Goal: Information Seeking & Learning: Learn about a topic

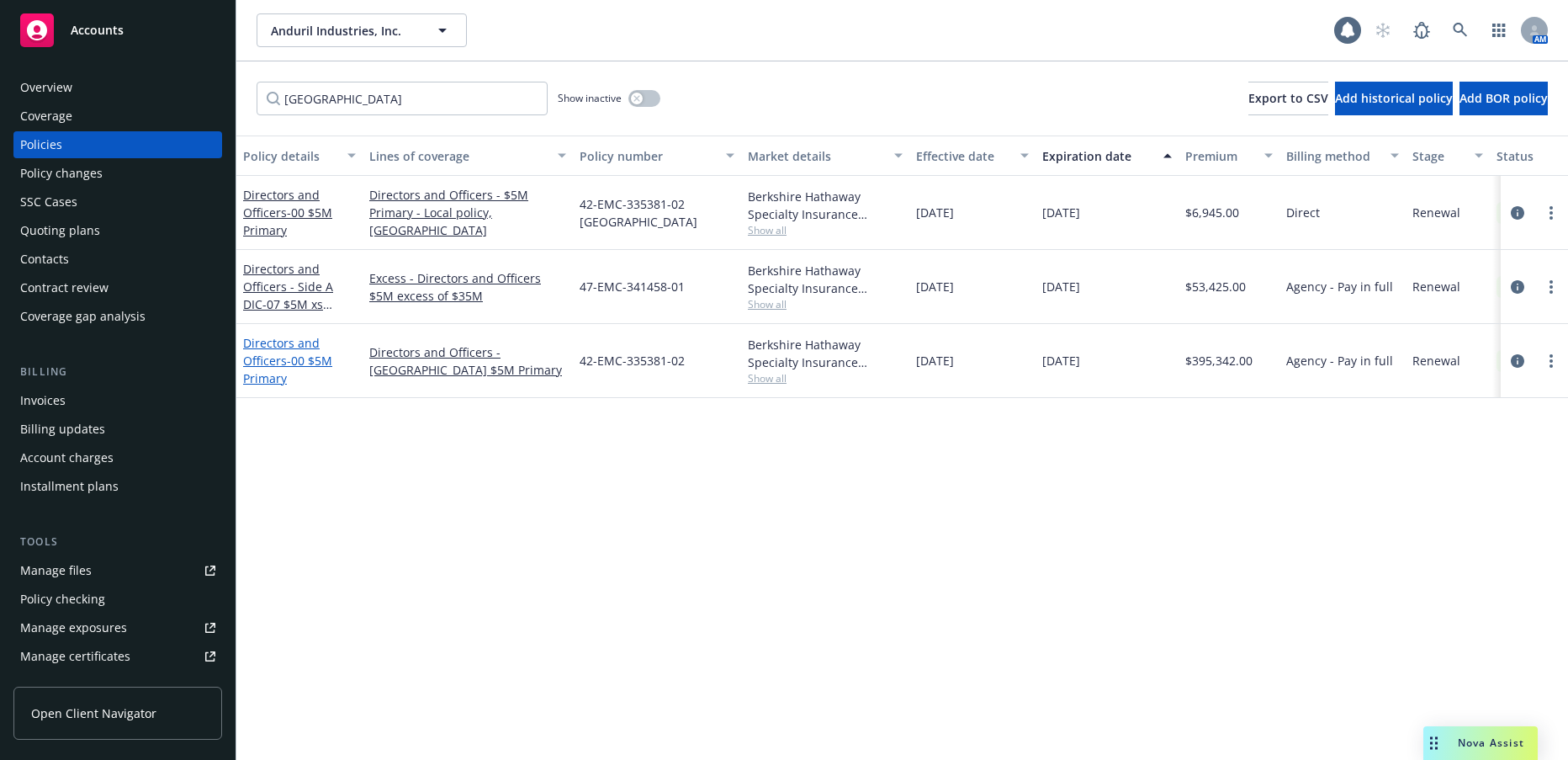
click at [303, 361] on span "- 00 $5M Primary" at bounding box center [287, 369] width 89 height 34
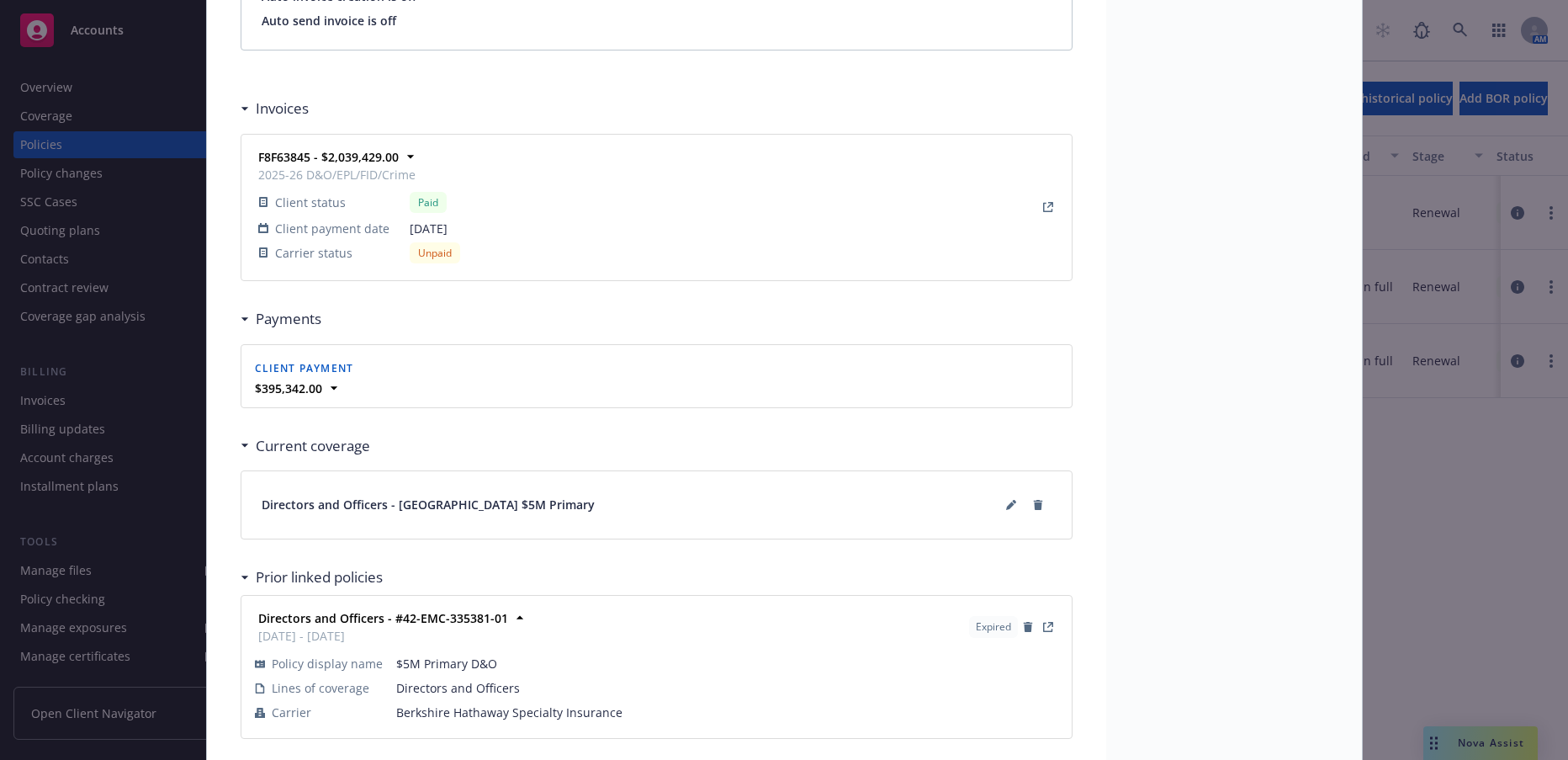
scroll to position [1505, 0]
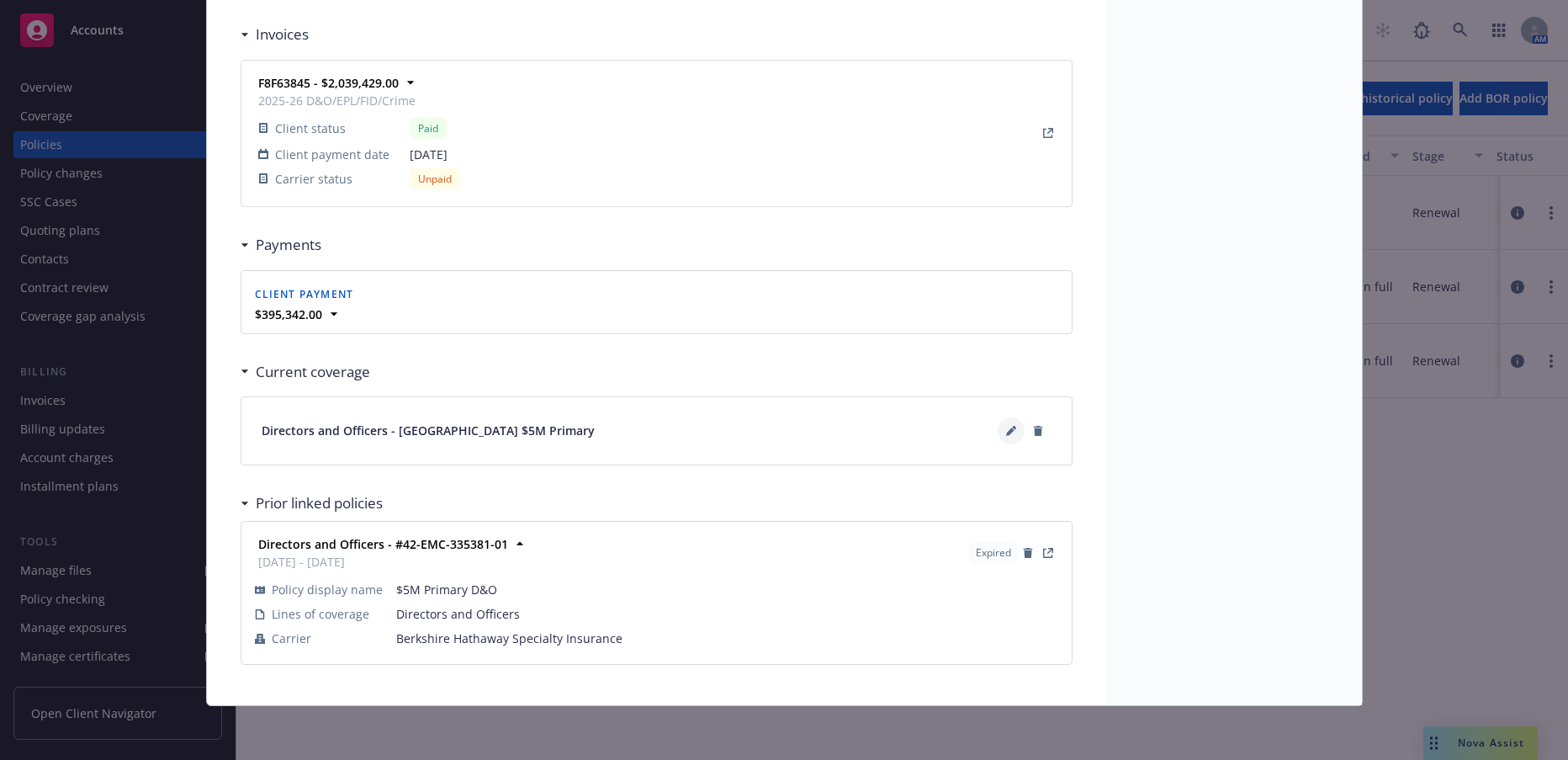
click at [1006, 434] on icon at bounding box center [1010, 431] width 8 height 8
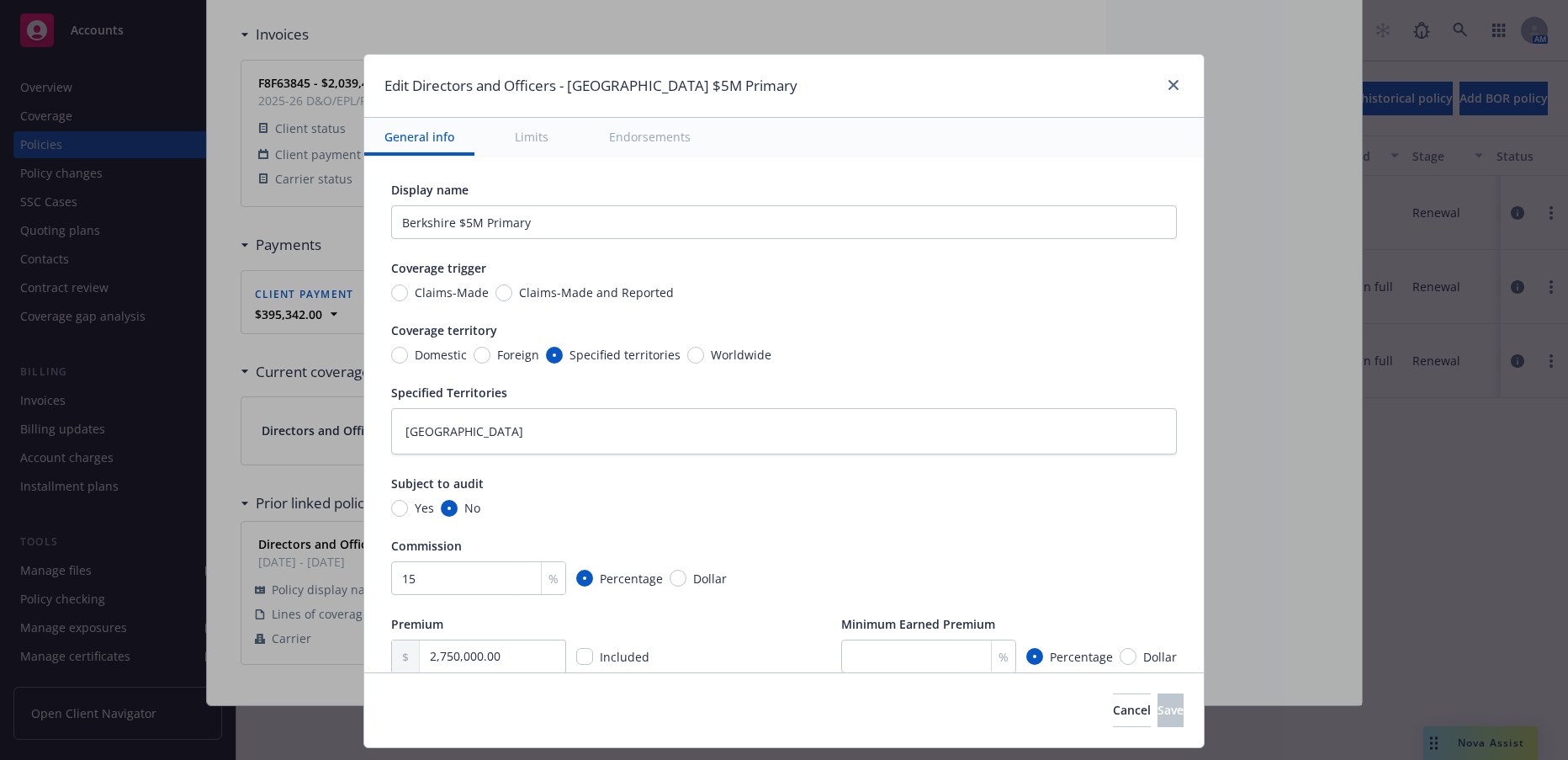
scroll to position [0, 0]
click at [1171, 85] on icon "close" at bounding box center [1173, 85] width 10 height 10
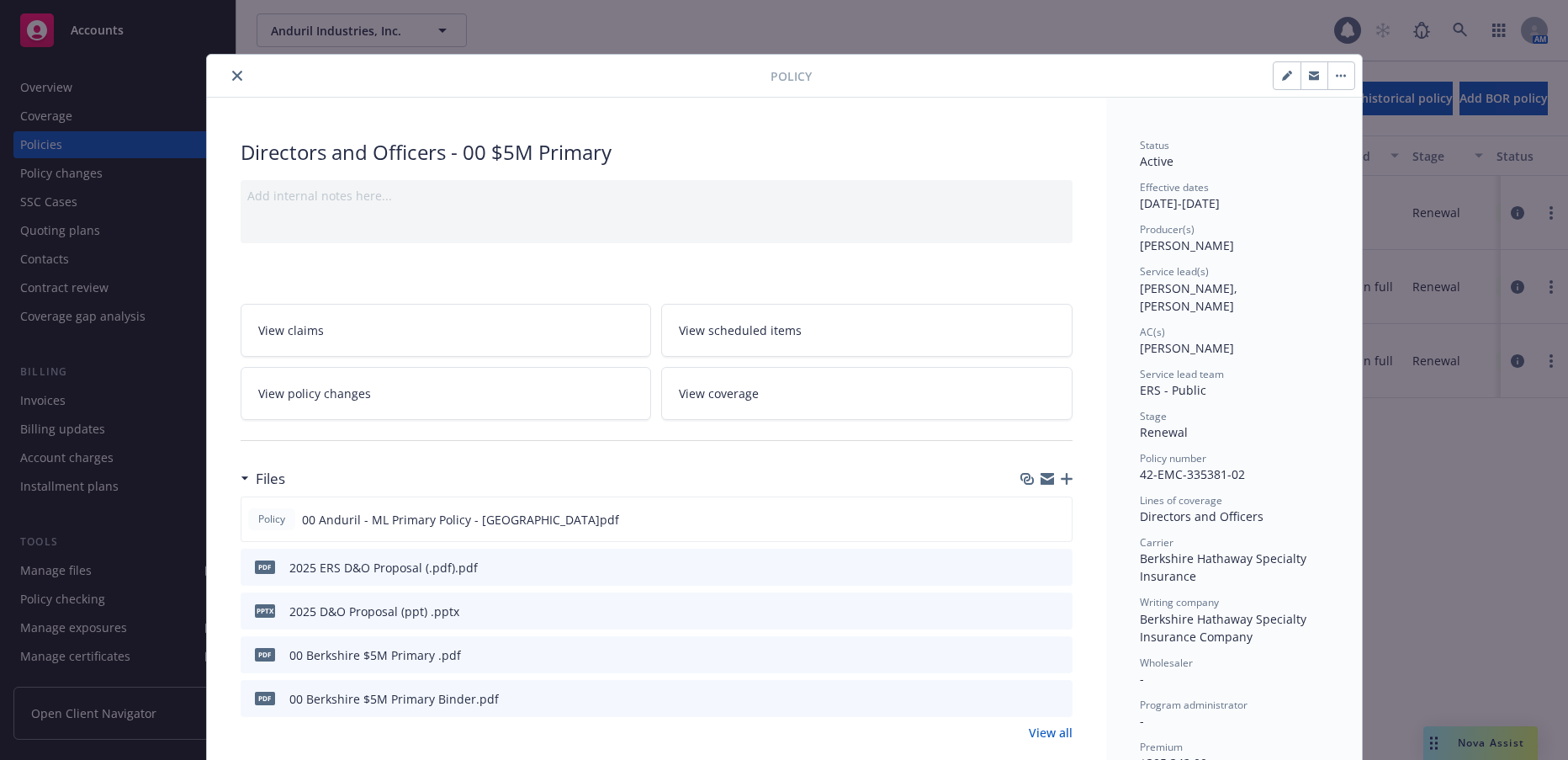
click at [232, 76] on icon "close" at bounding box center [237, 75] width 10 height 10
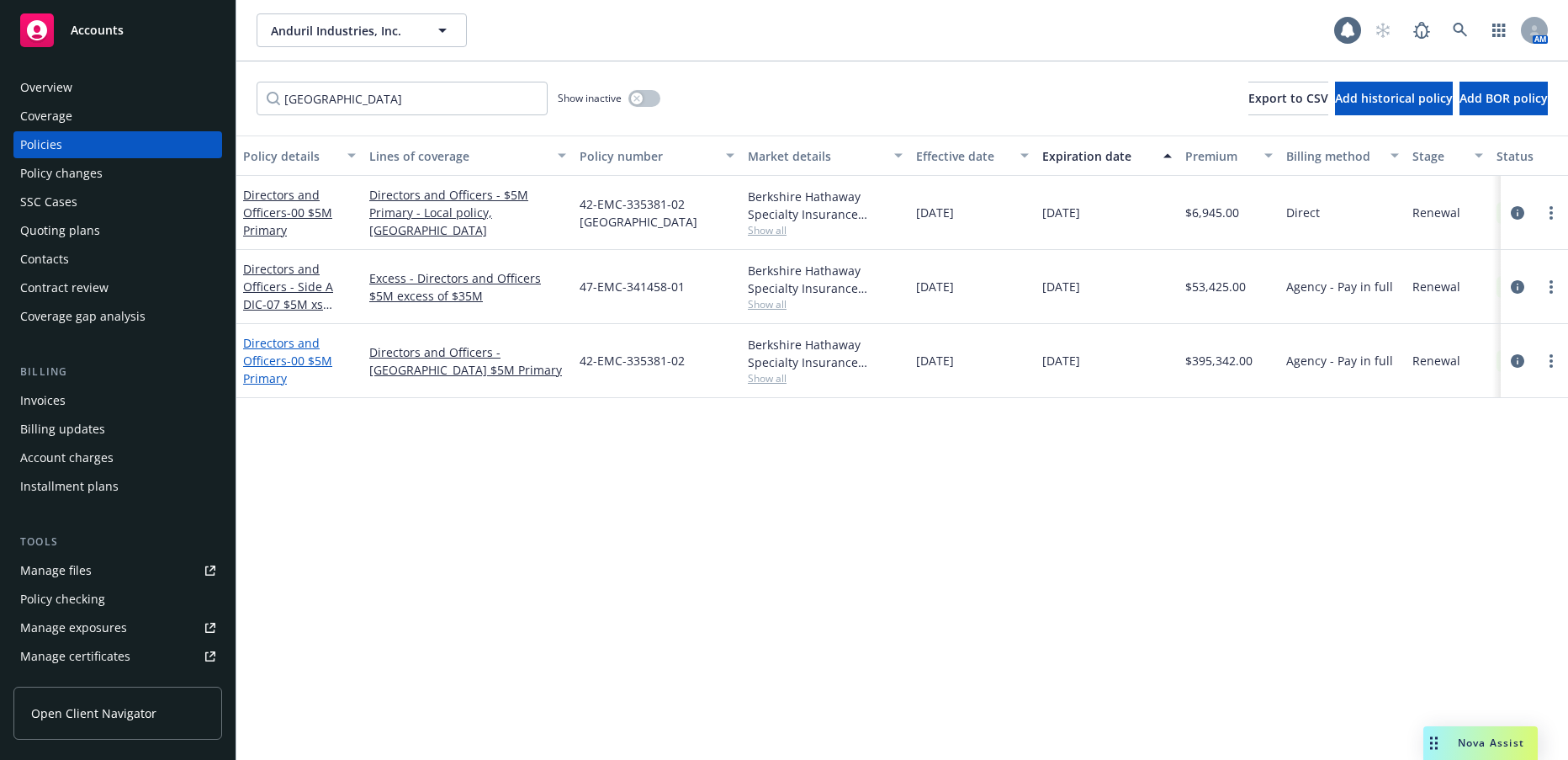
click at [268, 359] on link "Directors and Officers - 00 $5M Primary" at bounding box center [287, 361] width 89 height 52
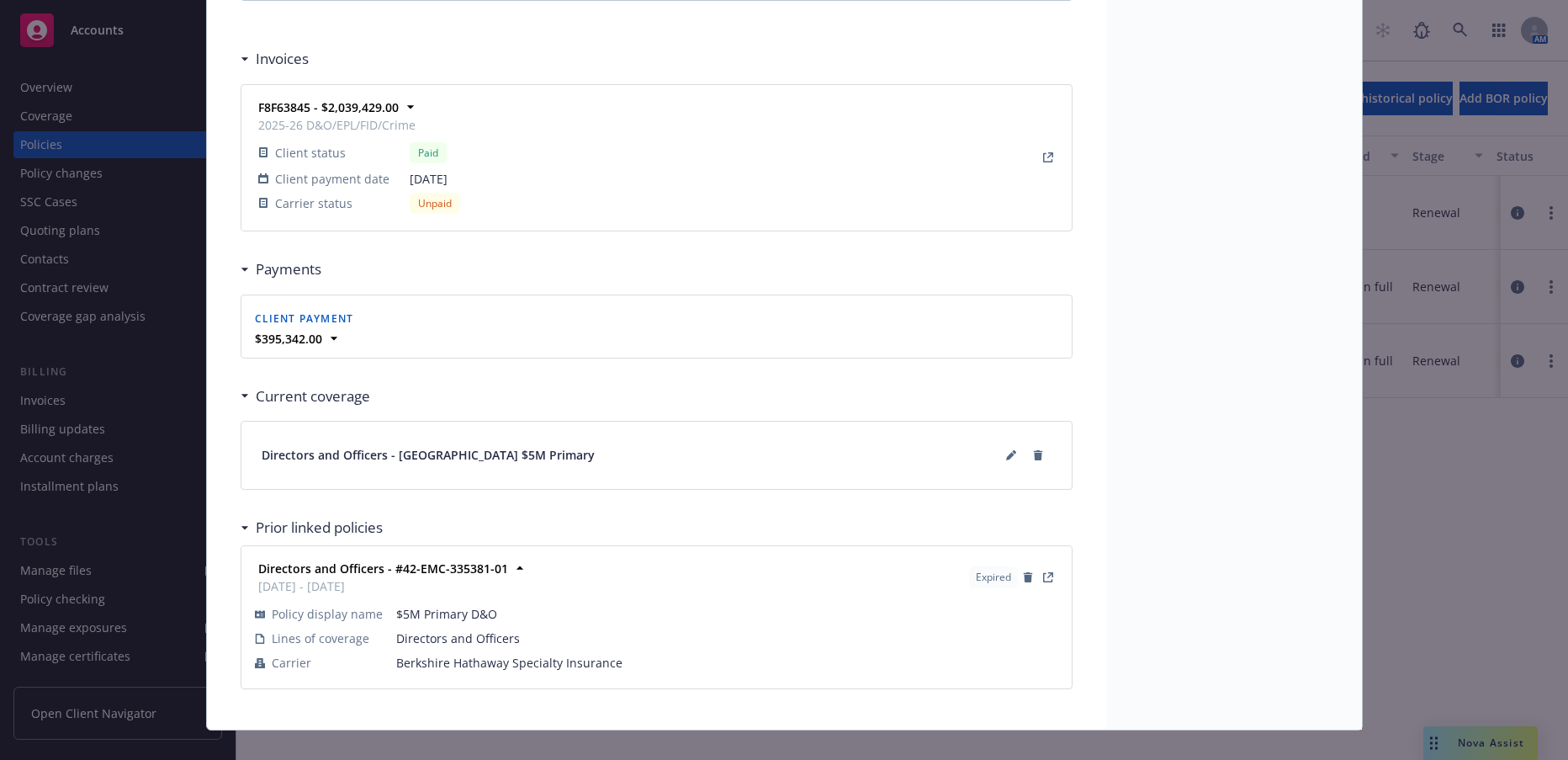
scroll to position [1505, 0]
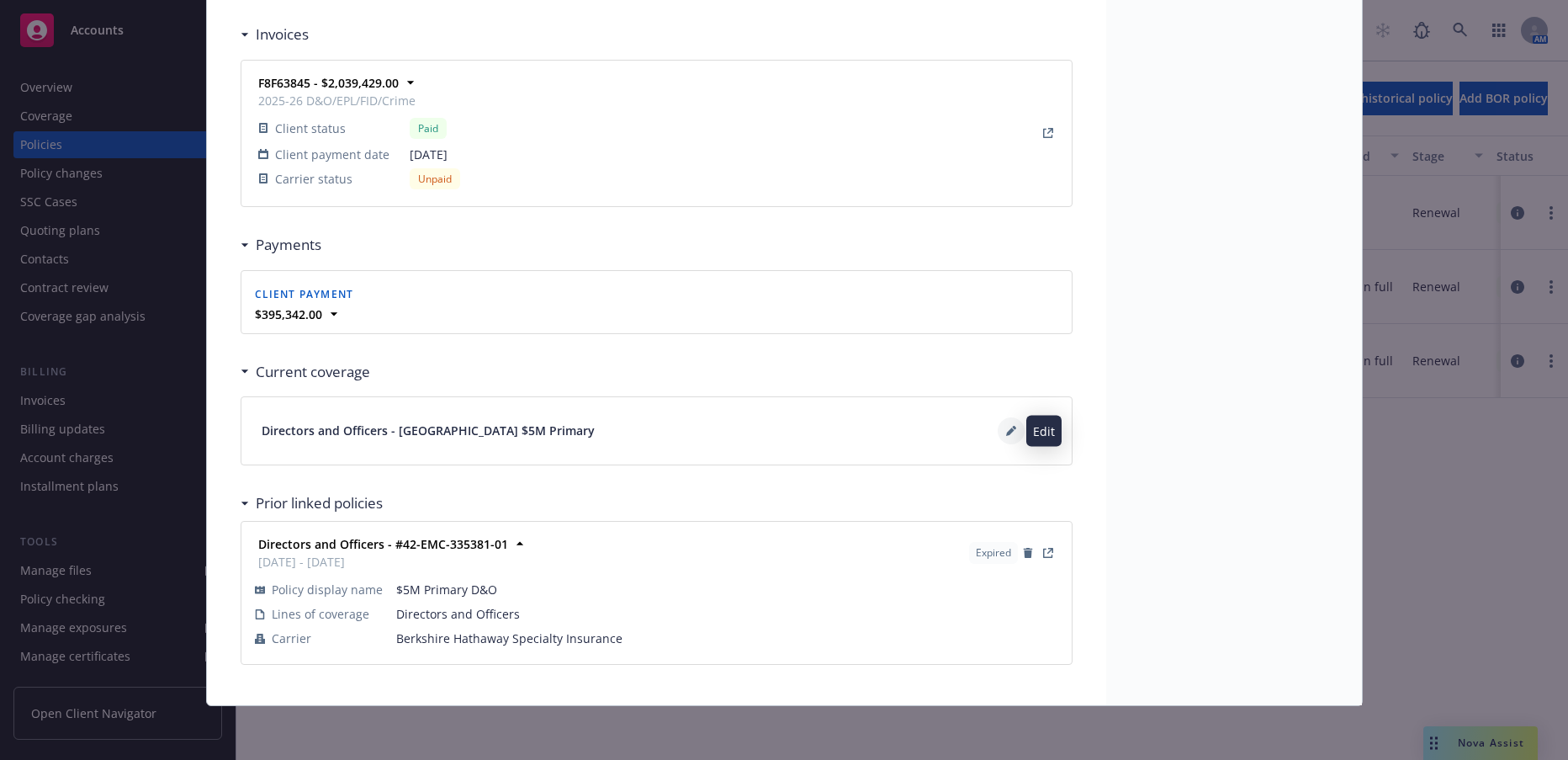
click at [1006, 430] on icon at bounding box center [1011, 430] width 10 height 10
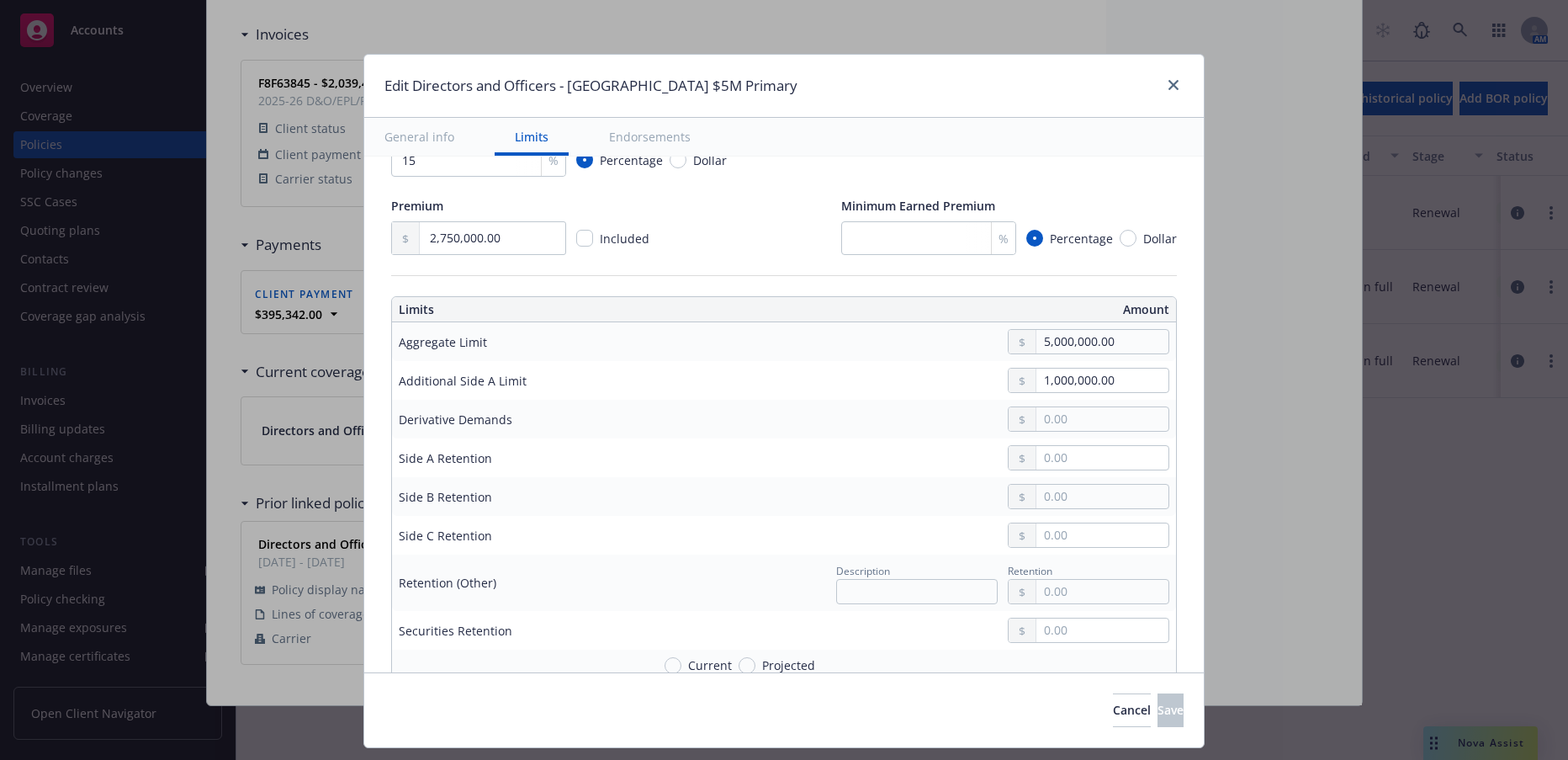
scroll to position [505, 0]
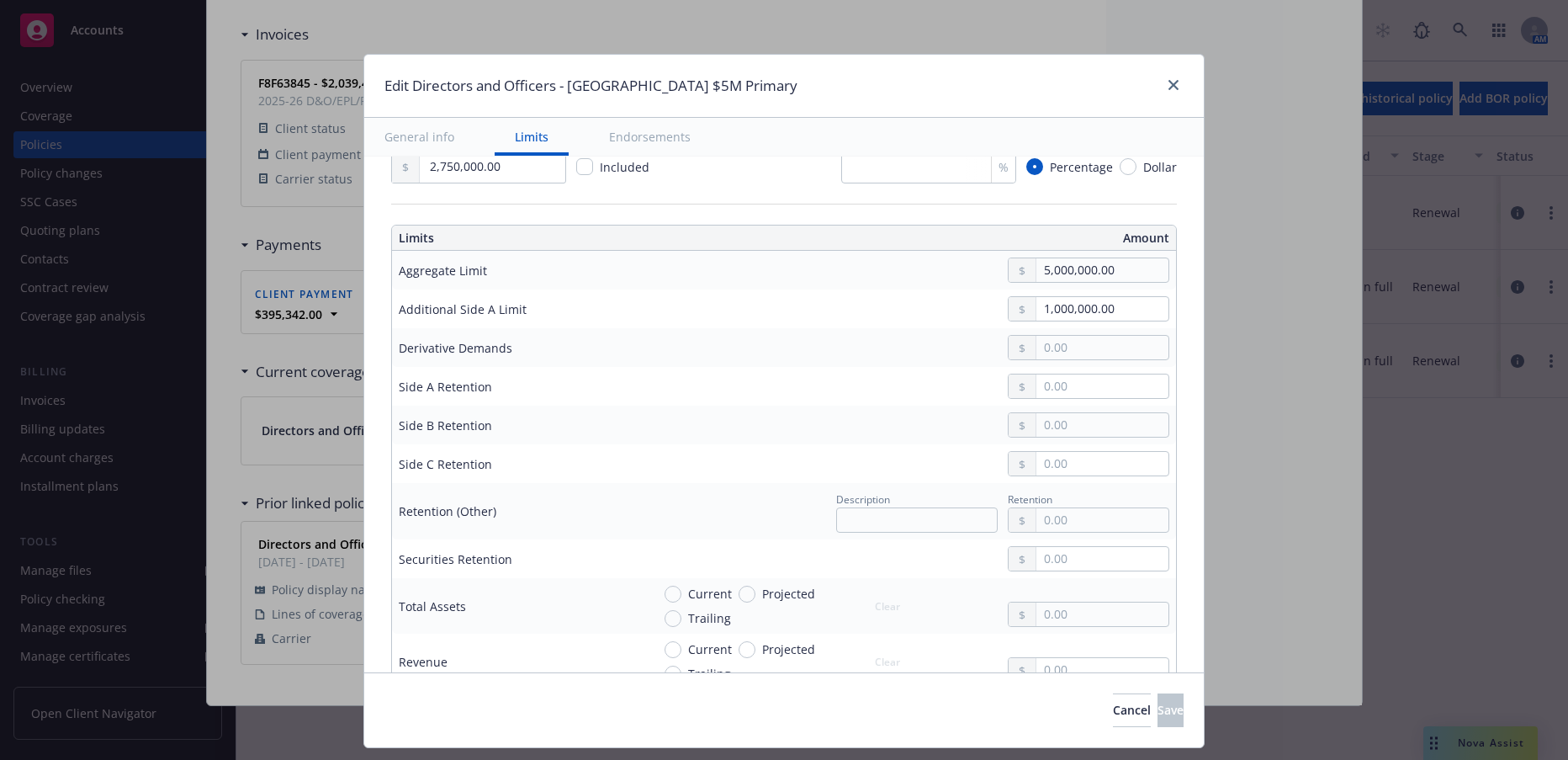
type textarea "x"
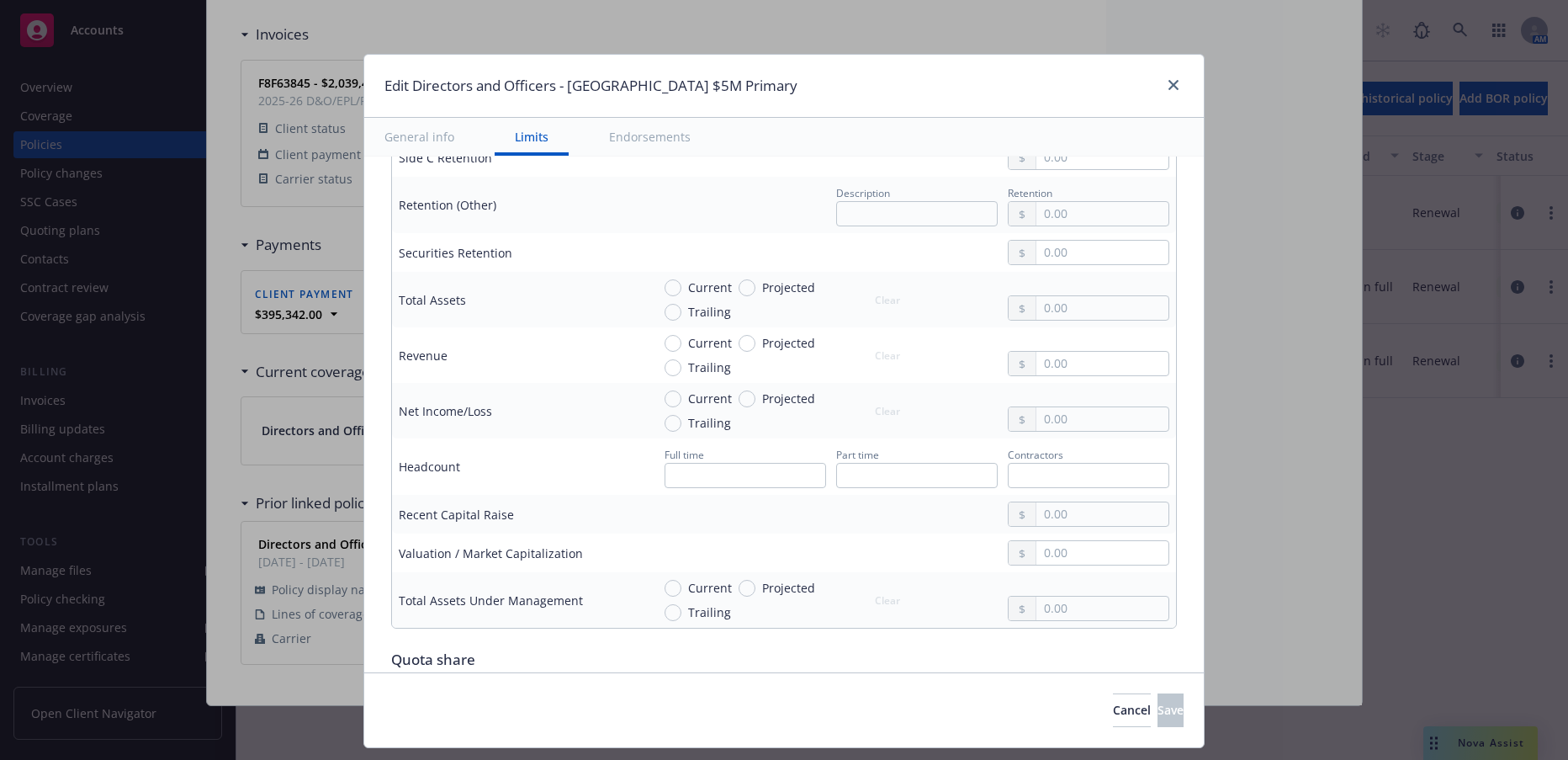
scroll to position [842, 0]
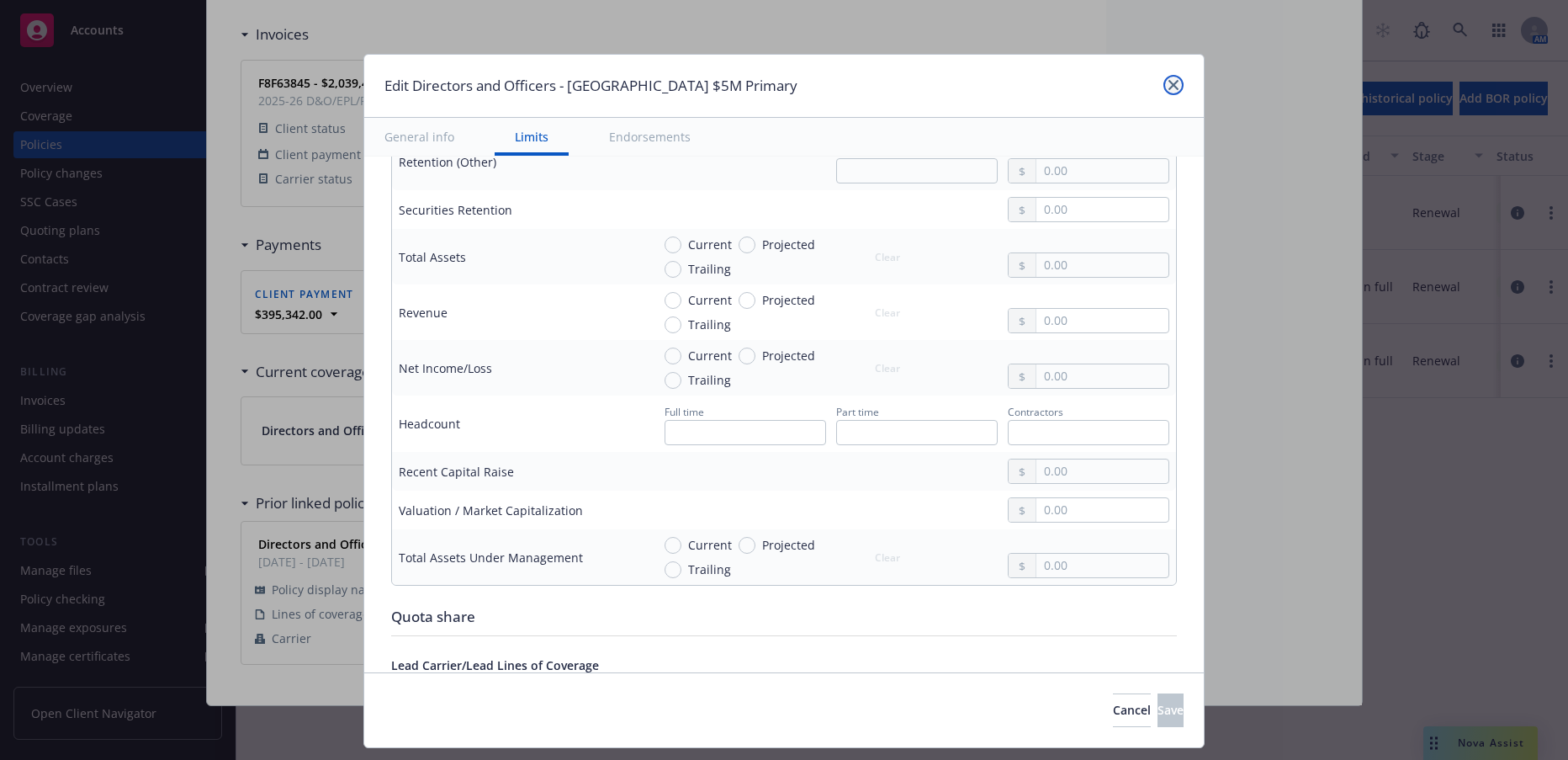
click at [1173, 84] on icon "close" at bounding box center [1173, 85] width 10 height 10
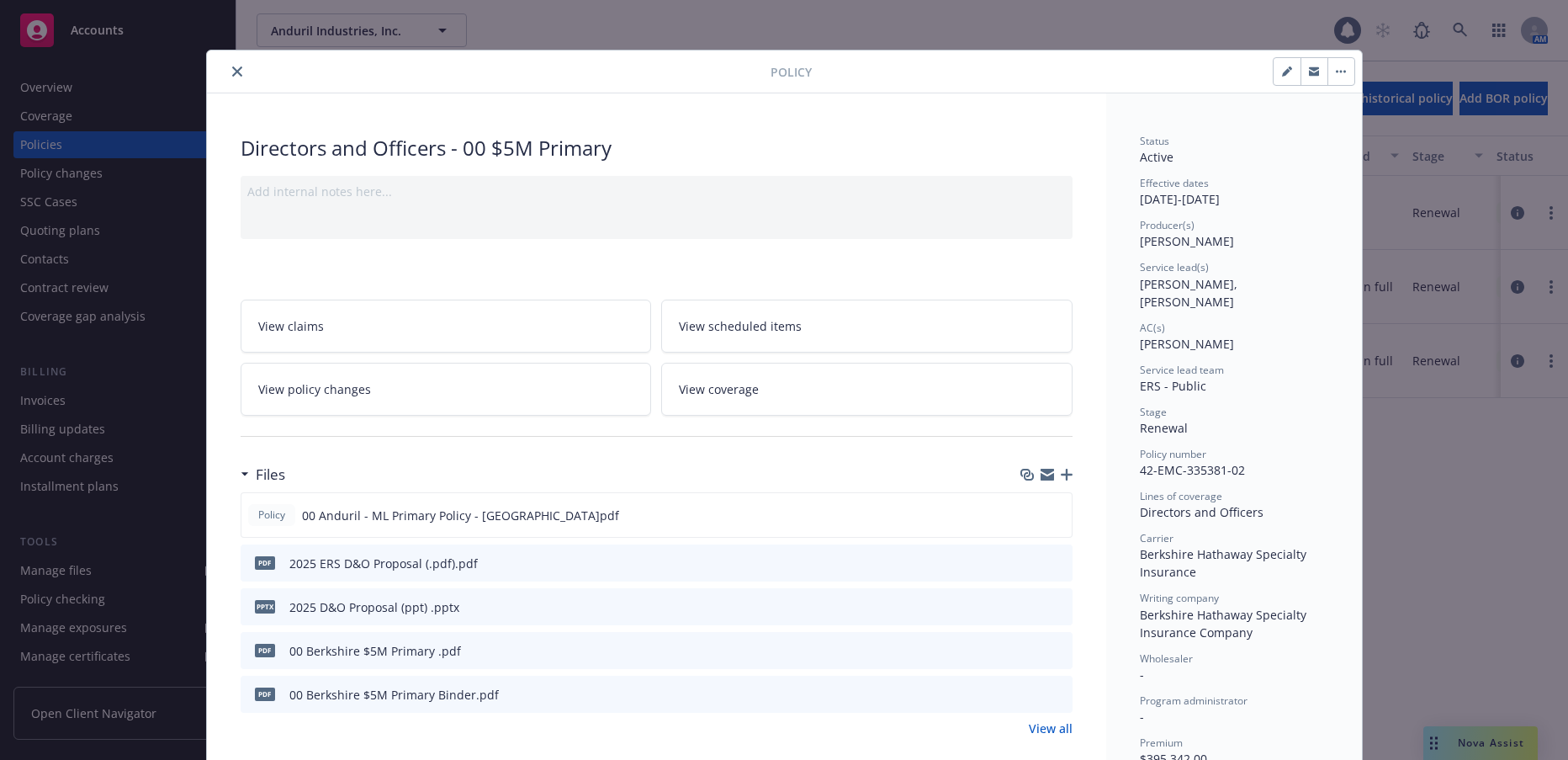
scroll to position [0, 0]
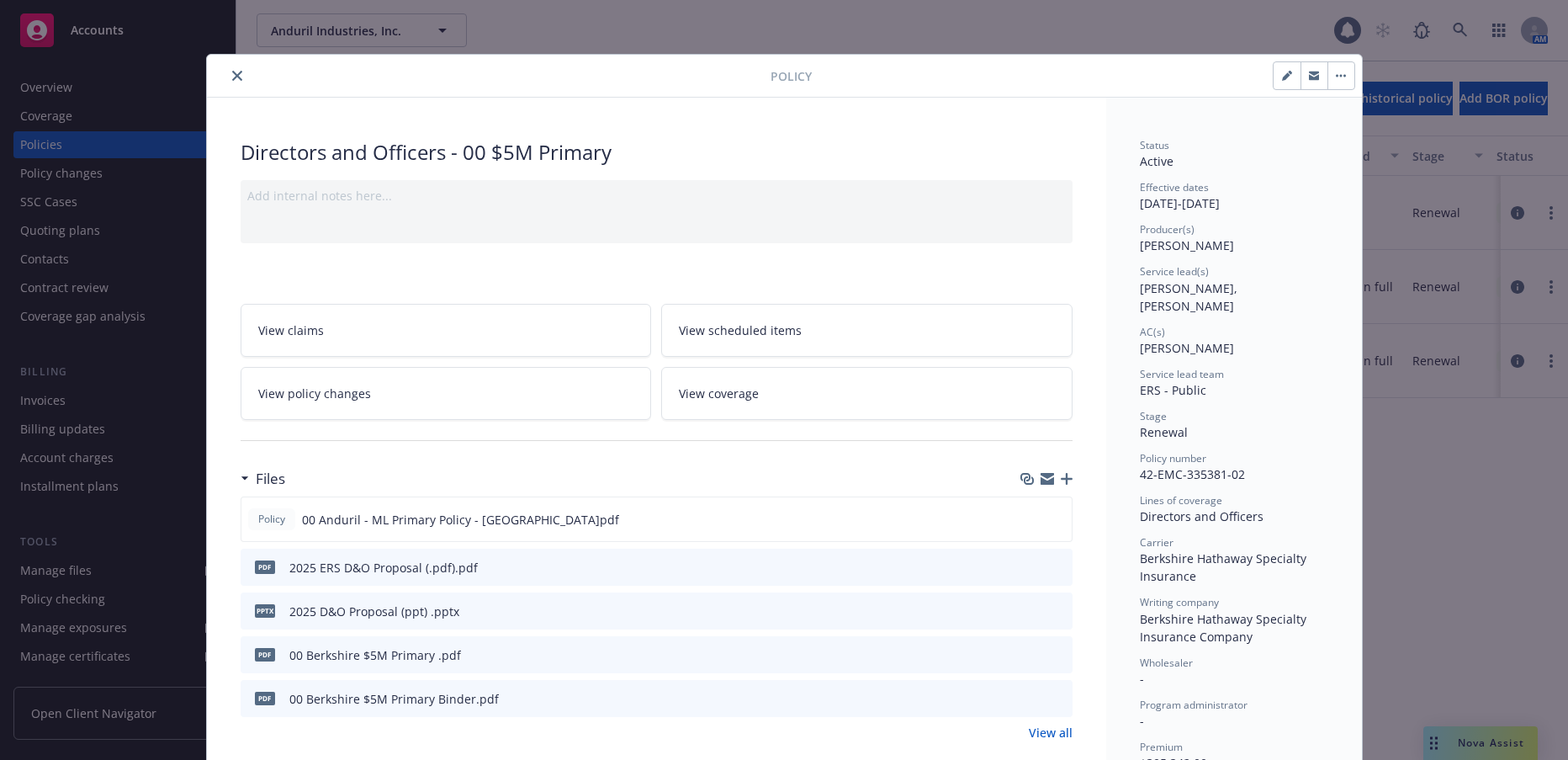
click at [232, 73] on icon "close" at bounding box center [237, 75] width 10 height 10
